Goal: Find specific page/section: Find specific page/section

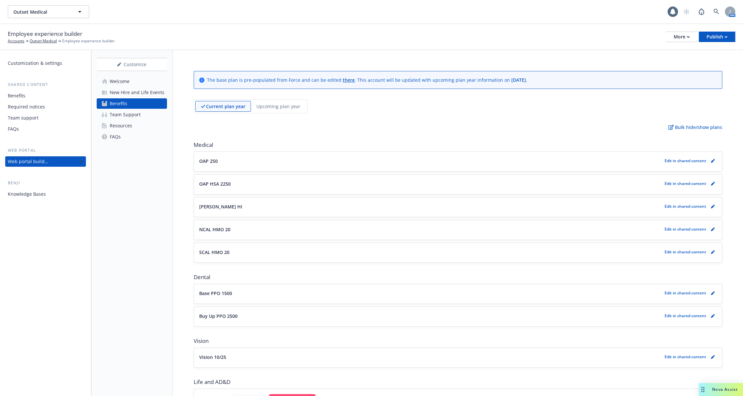
scroll to position [579, 0]
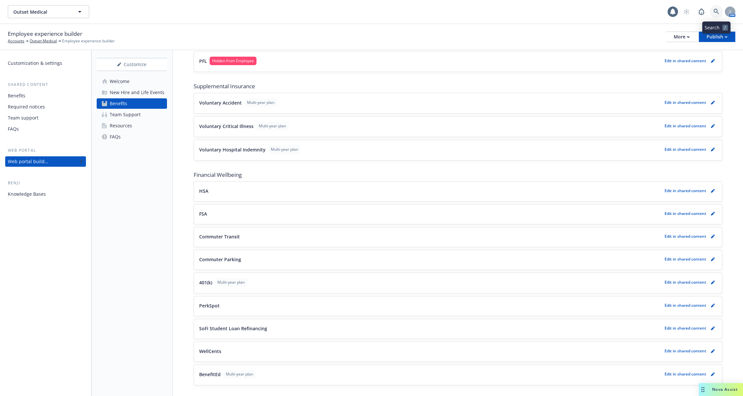
click at [718, 12] on icon at bounding box center [716, 12] width 6 height 6
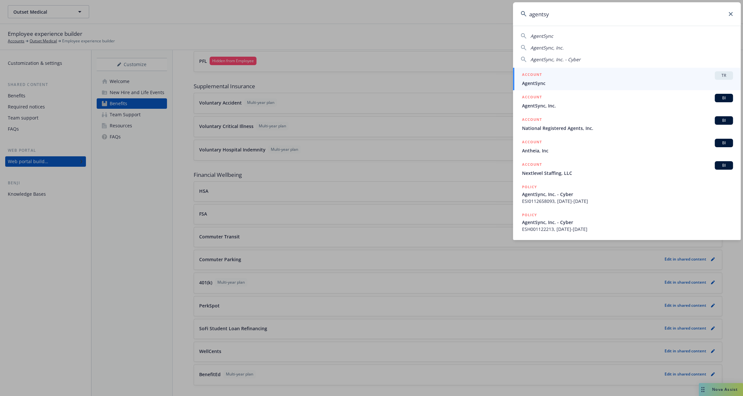
type input "agentsy"
click at [622, 86] on link "ACCOUNT TR AgentSync" at bounding box center [627, 79] width 228 height 22
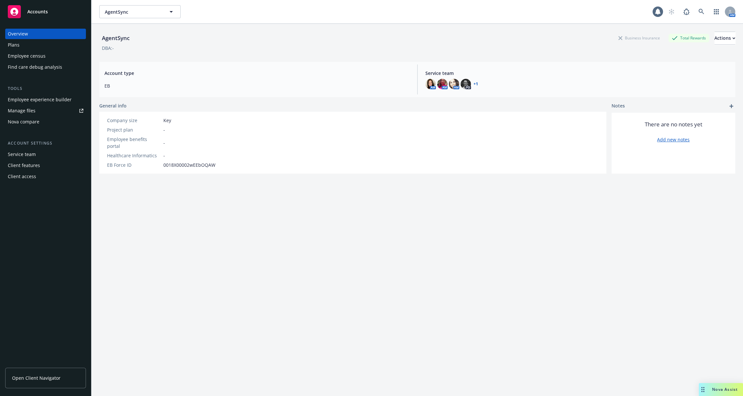
click at [45, 98] on div "Employee experience builder" at bounding box center [40, 99] width 64 height 10
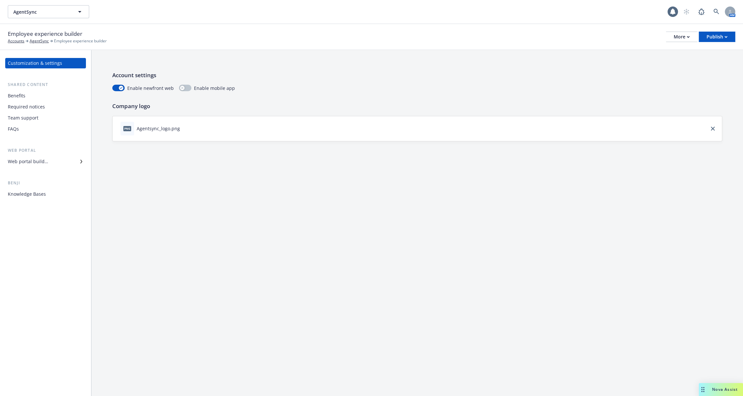
click at [45, 119] on div "Team support" at bounding box center [45, 118] width 75 height 10
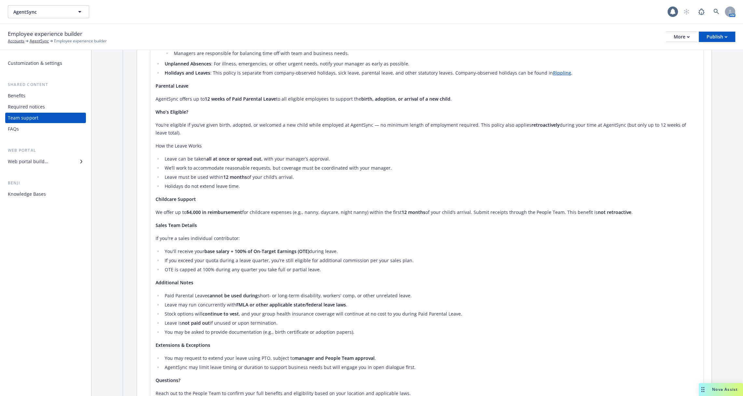
scroll to position [974, 0]
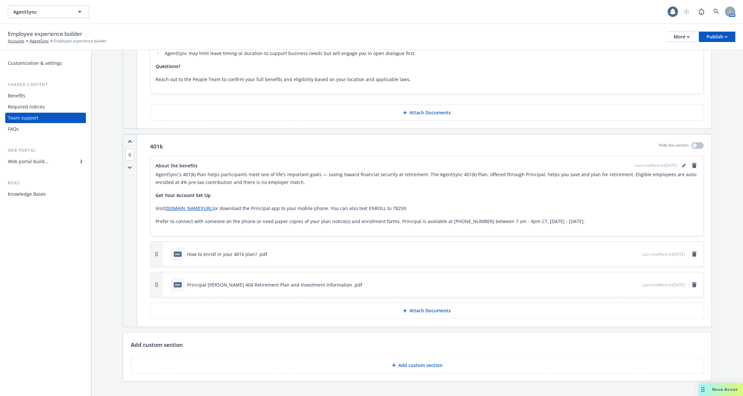
click at [30, 95] on div "Benefits" at bounding box center [45, 95] width 75 height 10
